Goal: Information Seeking & Learning: Compare options

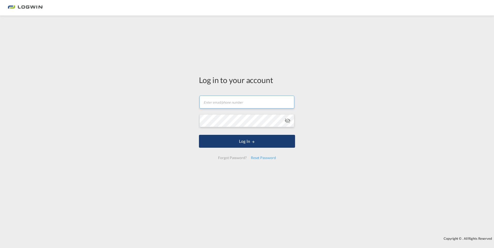
type input "[PERSON_NAME][EMAIL_ADDRESS][PERSON_NAME][DOMAIN_NAME]"
click at [245, 147] on button "Log In" at bounding box center [247, 141] width 96 height 13
